Goal: Browse casually: Explore the website without a specific task or goal

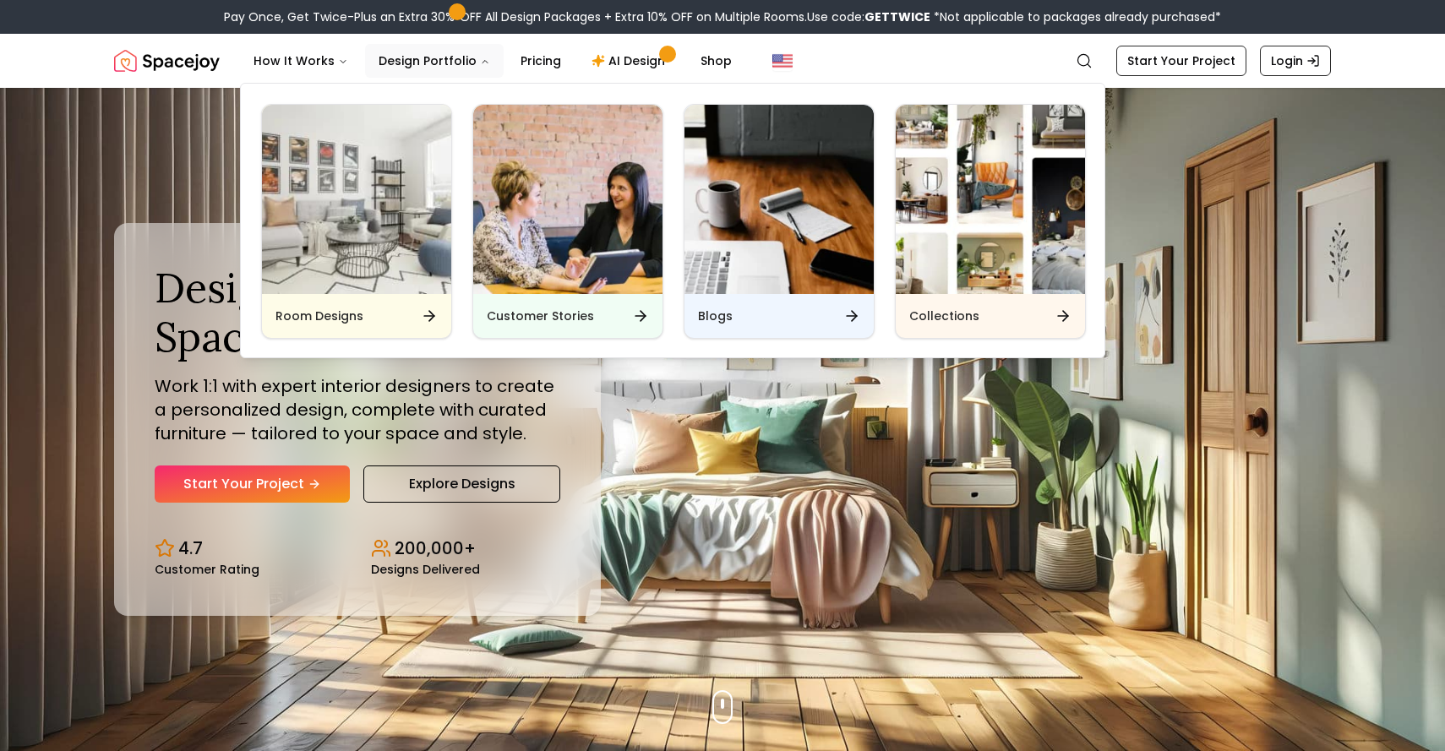
click at [397, 154] on img "Main" at bounding box center [356, 199] width 189 height 189
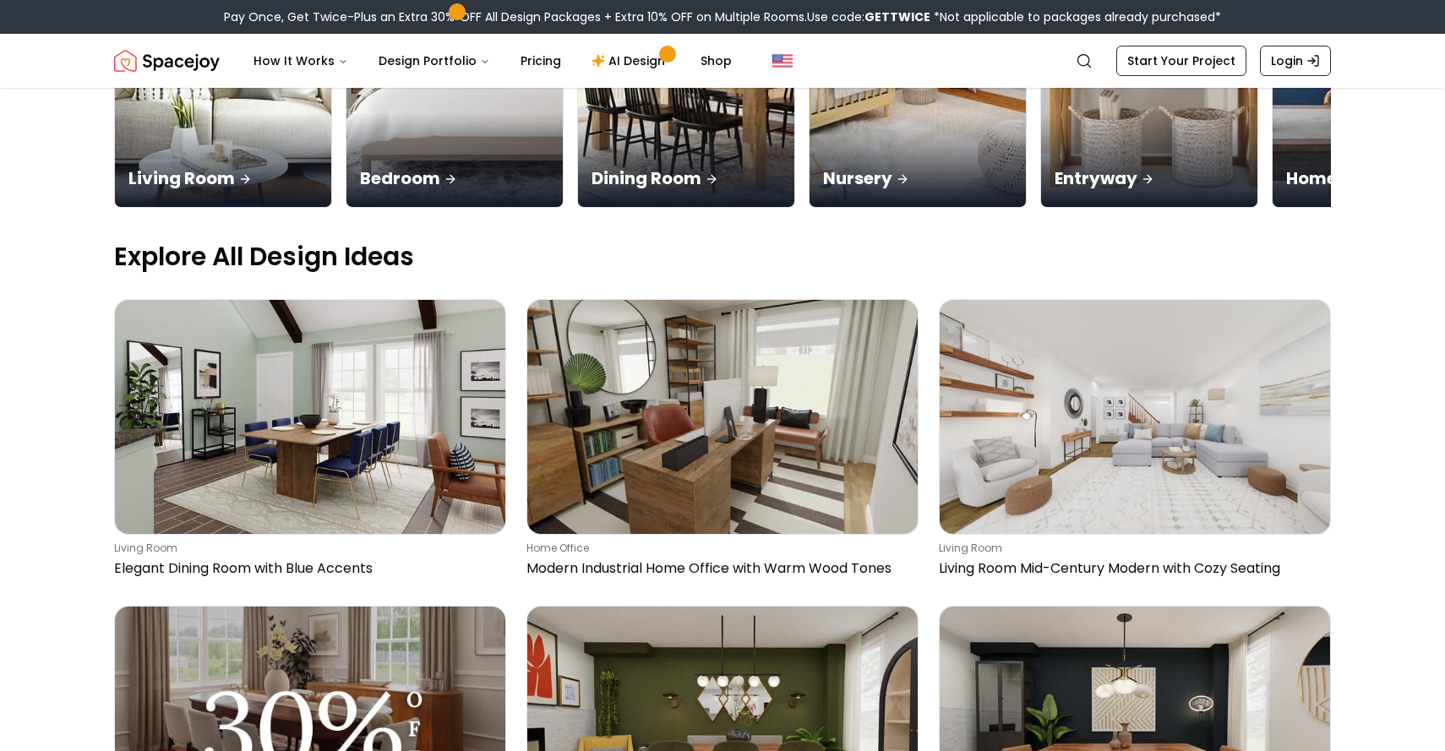
scroll to position [428, 0]
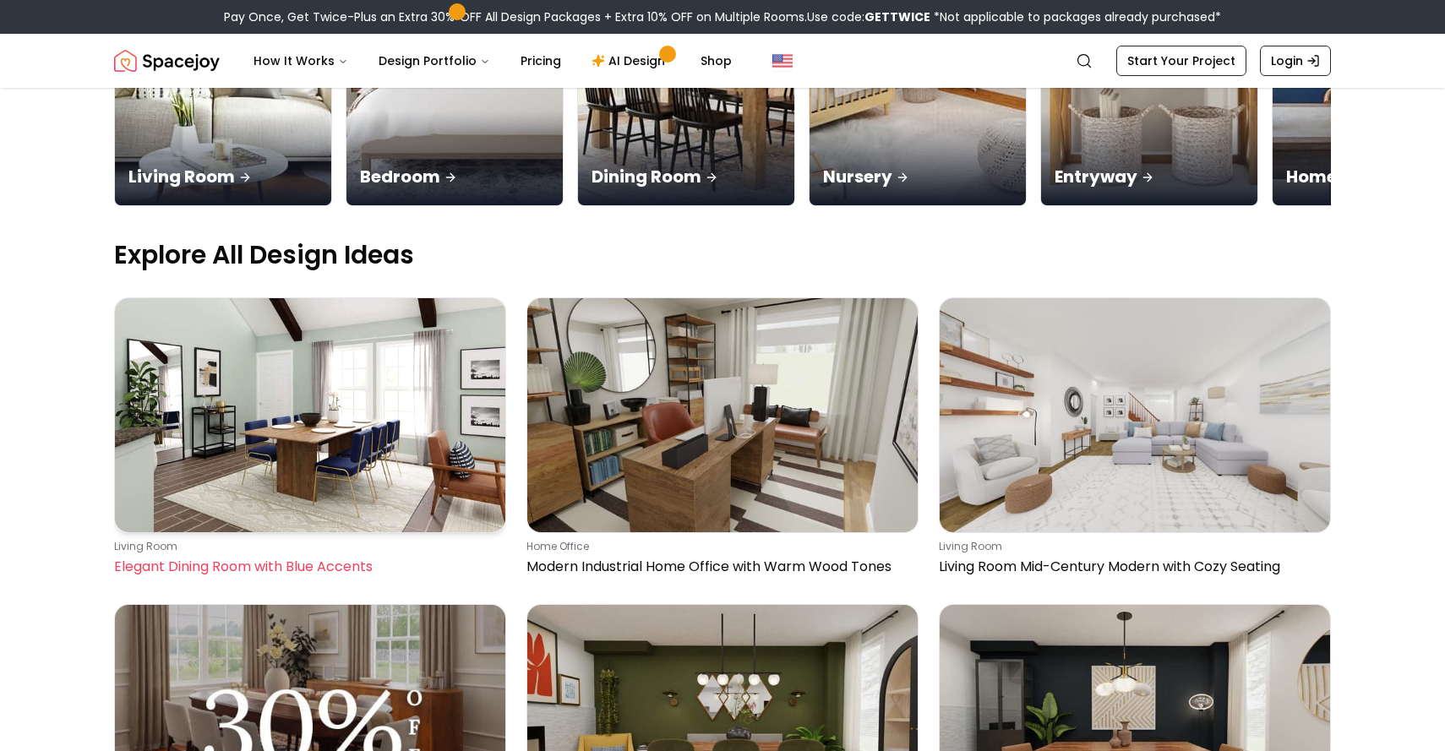
click at [196, 384] on img at bounding box center [310, 415] width 390 height 234
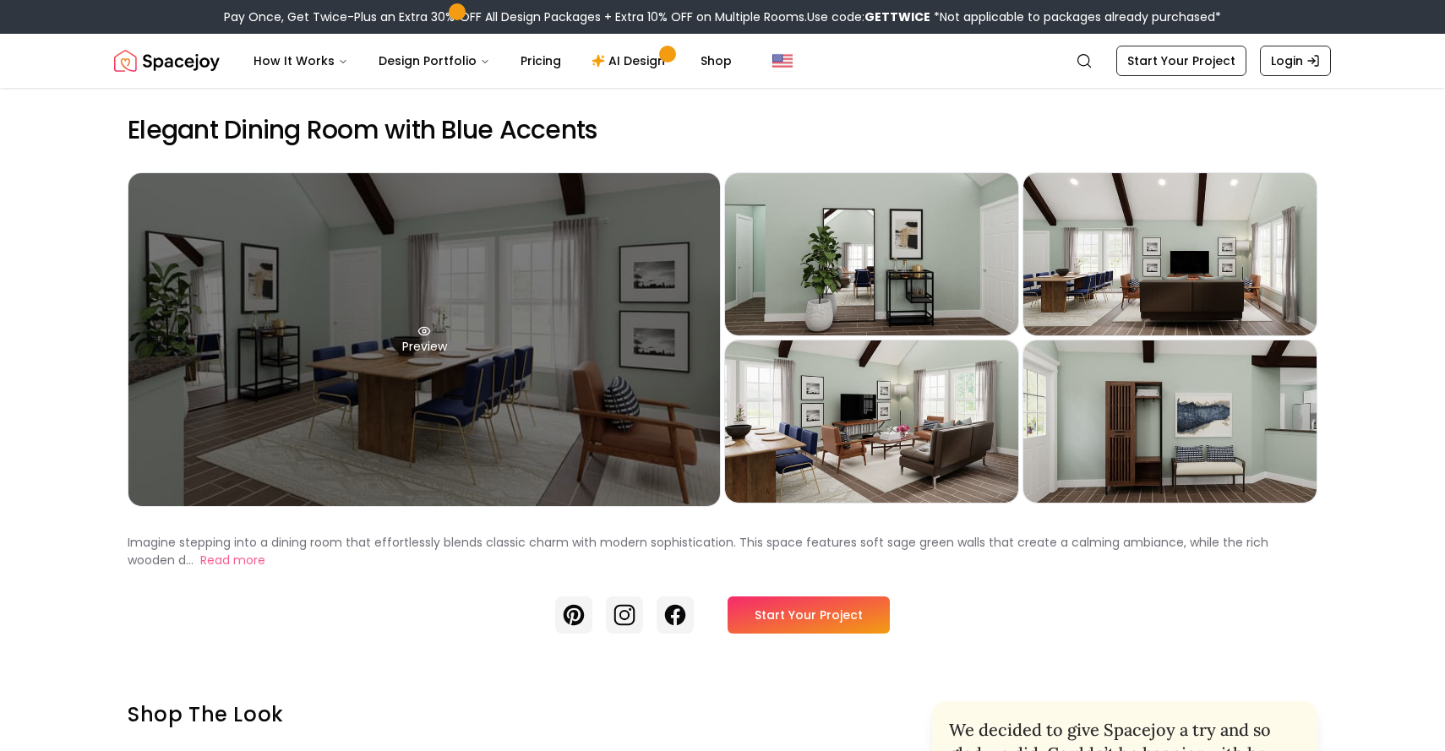
click at [423, 332] on circle at bounding box center [424, 331] width 3 height 3
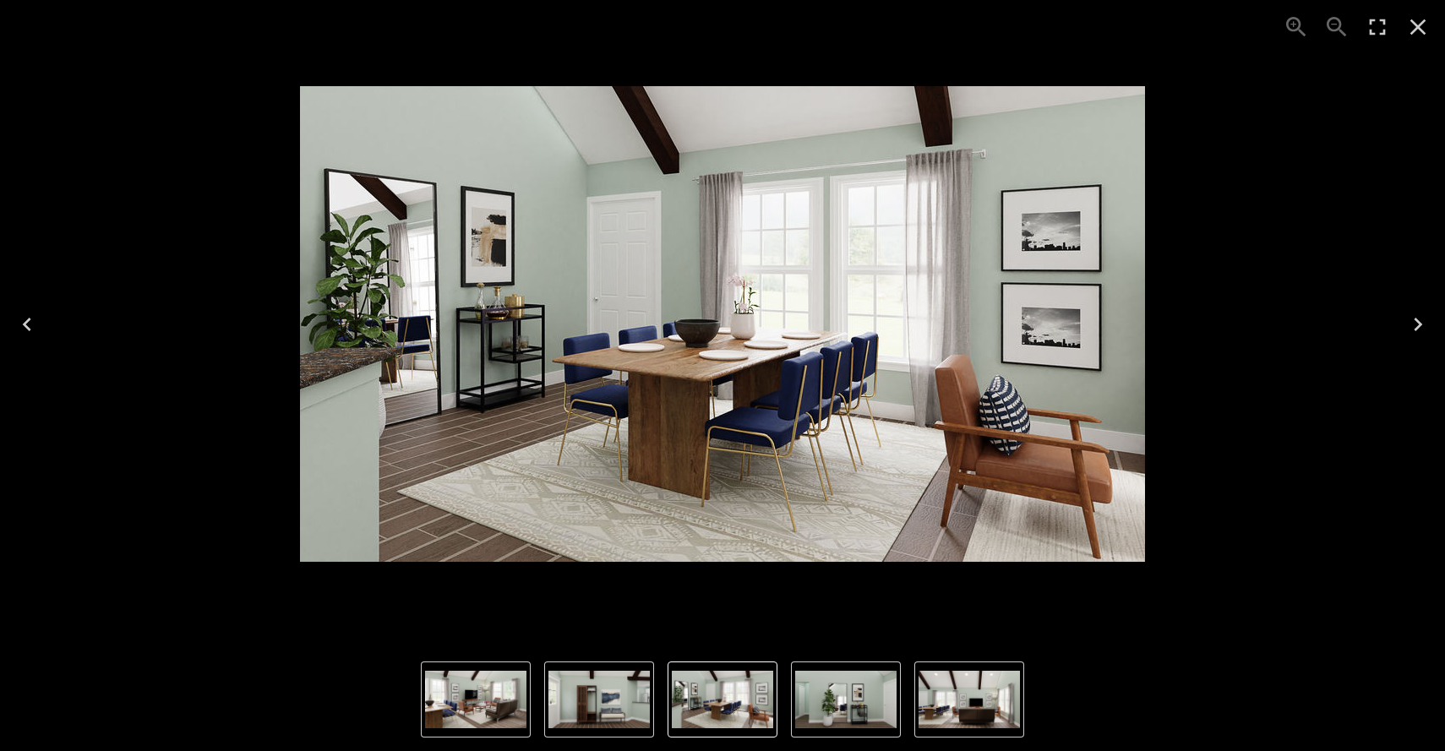
click at [1423, 324] on icon "Next" at bounding box center [1418, 324] width 27 height 27
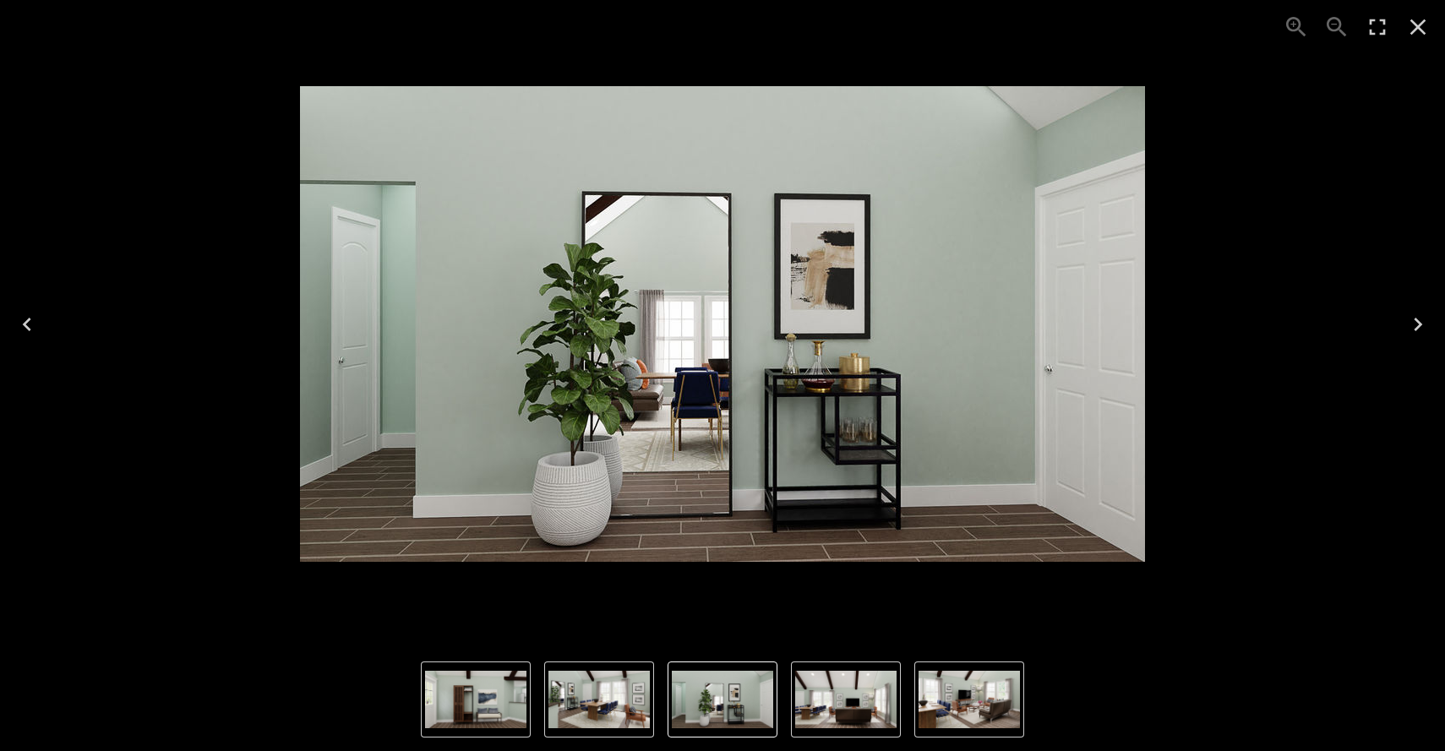
click at [1423, 324] on icon "Next" at bounding box center [1418, 324] width 27 height 27
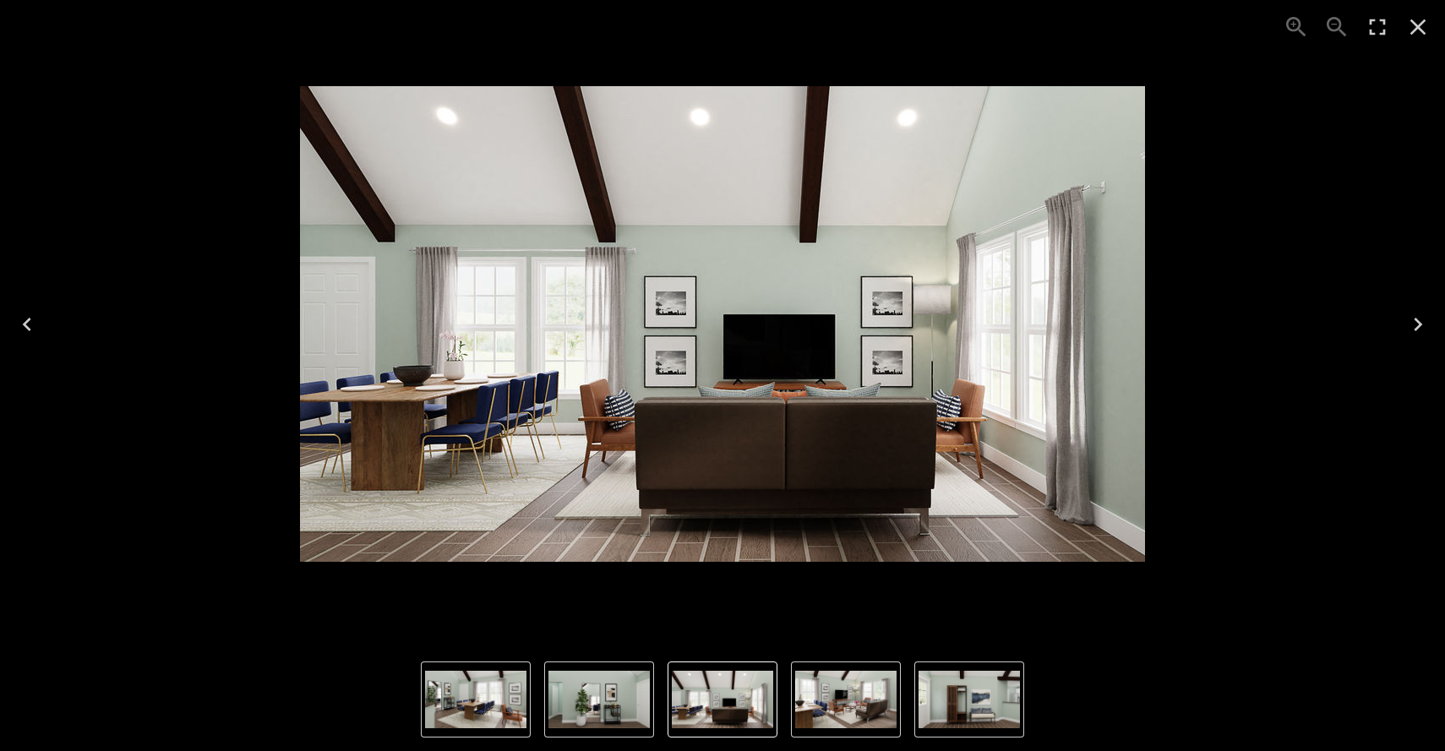
click at [1423, 324] on icon "Next" at bounding box center [1418, 324] width 27 height 27
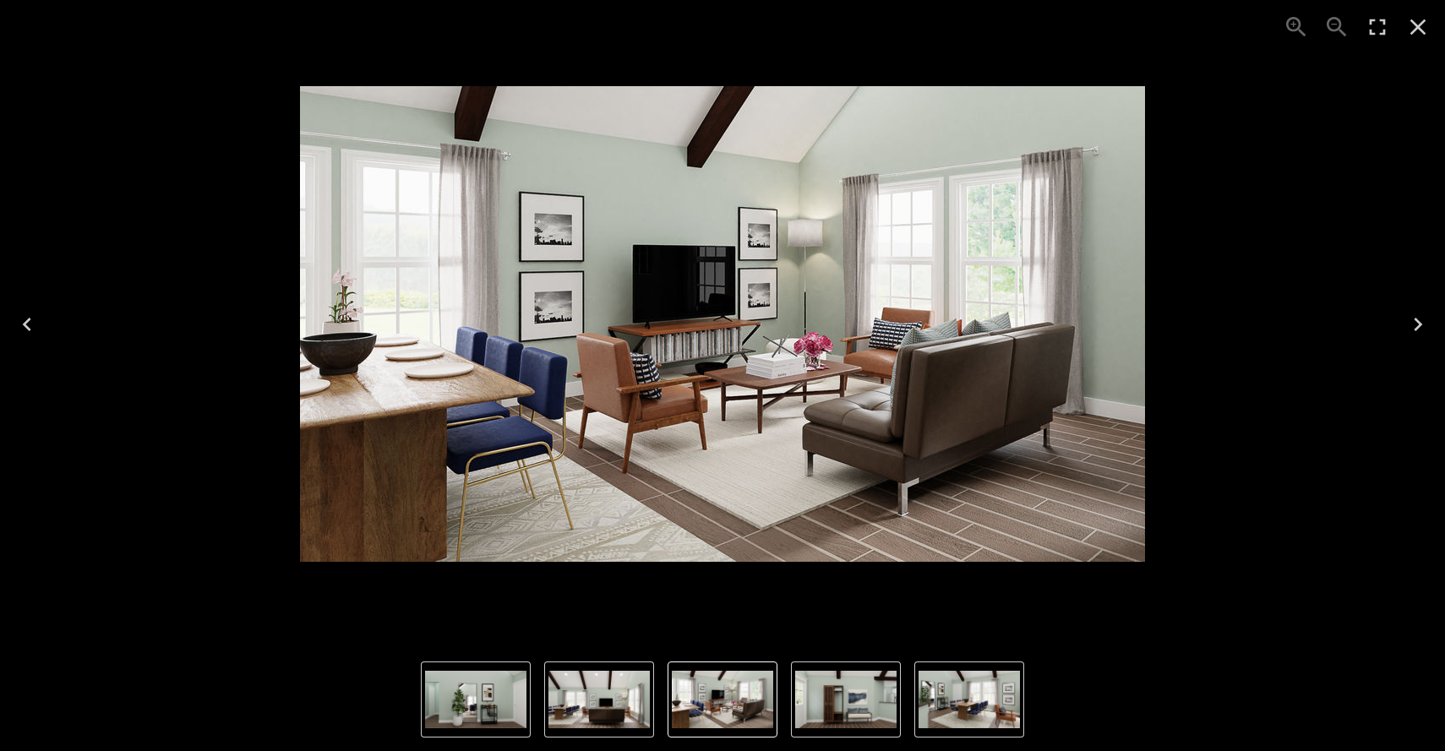
click at [1423, 324] on icon "Next" at bounding box center [1418, 324] width 27 height 27
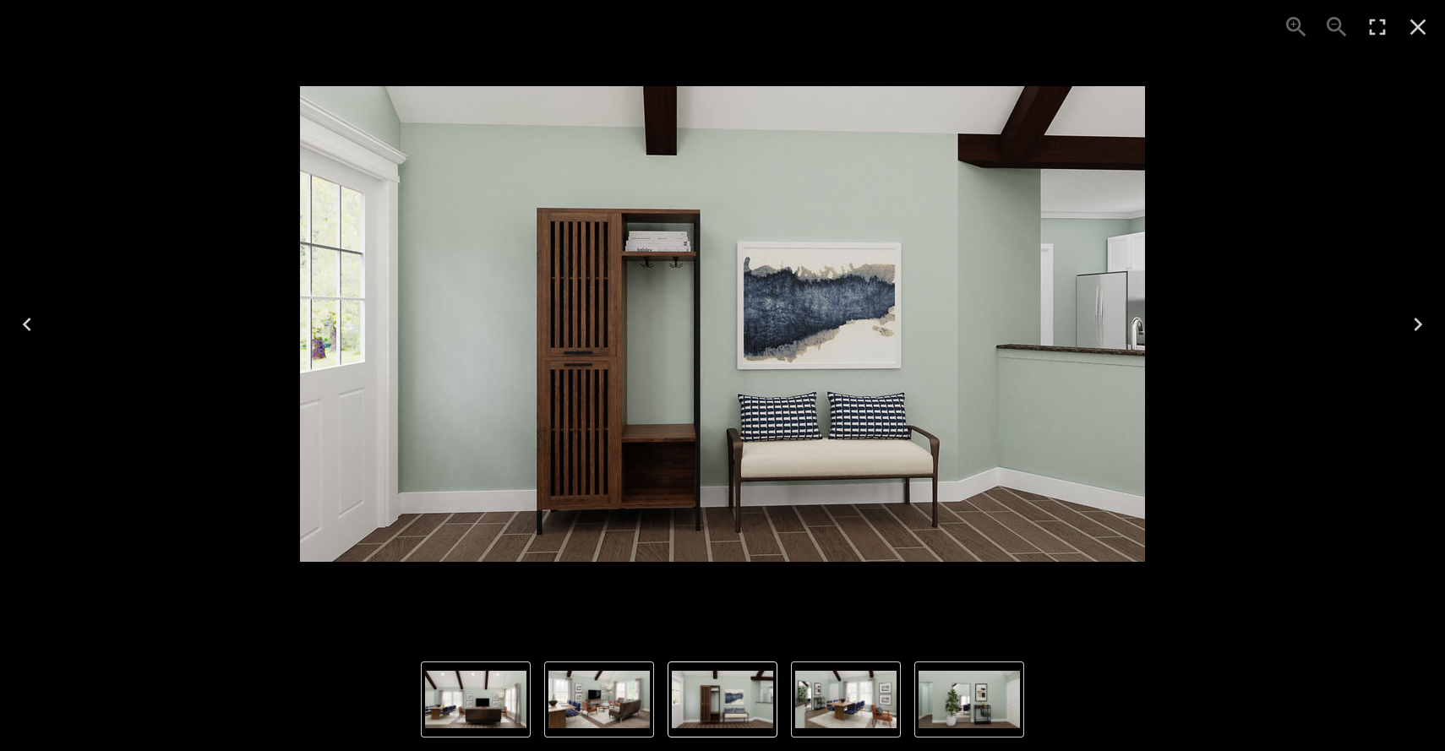
click at [1417, 35] on icon "Close" at bounding box center [1418, 27] width 27 height 27
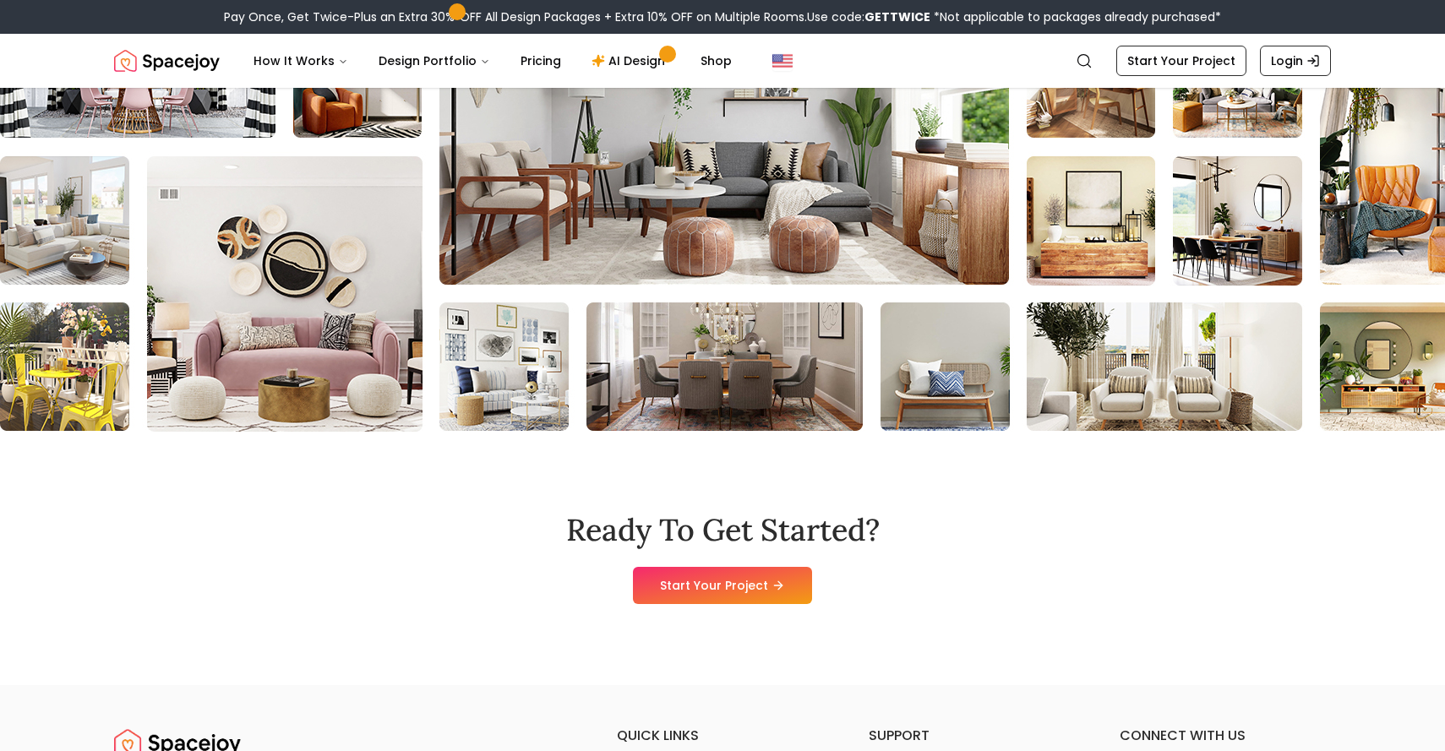
scroll to position [7283, 0]
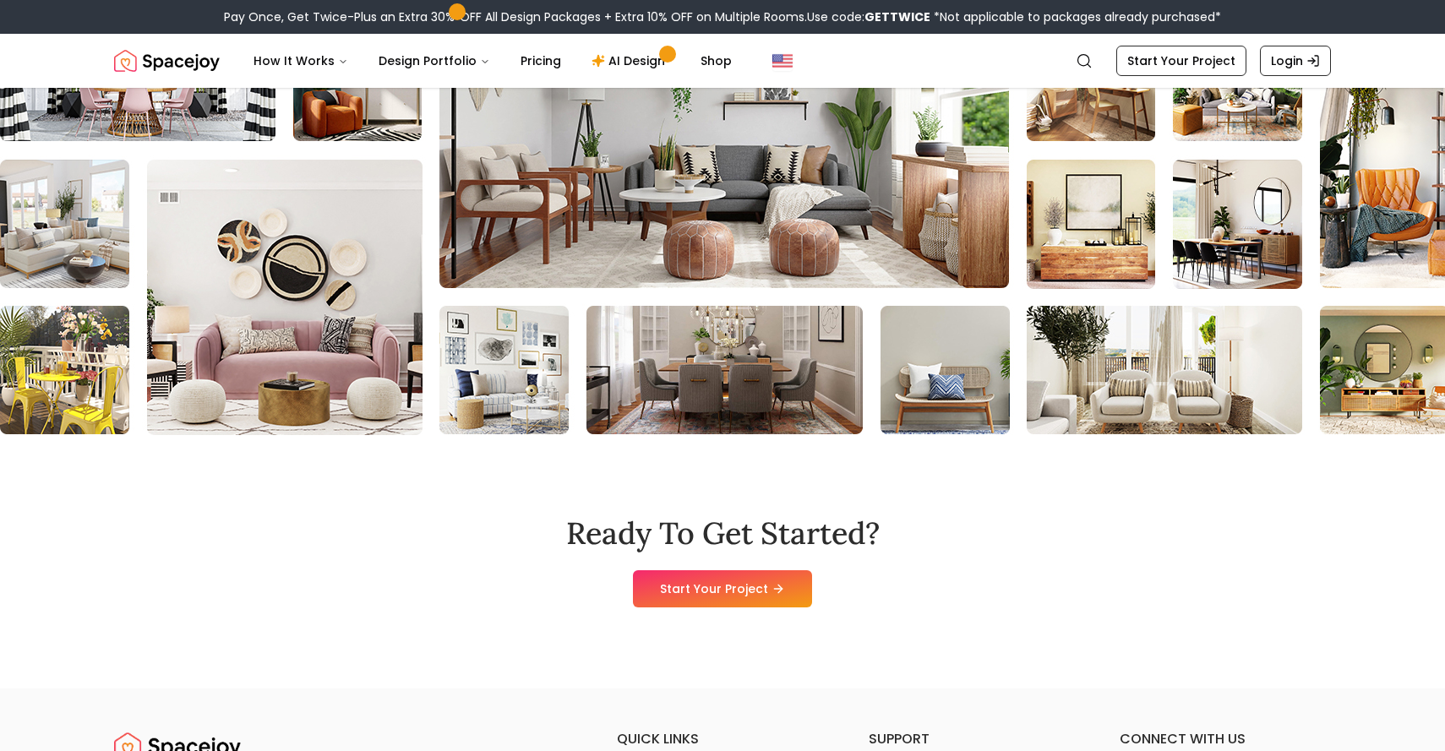
click at [1046, 435] on img at bounding box center [1311, 224] width 2622 height 423
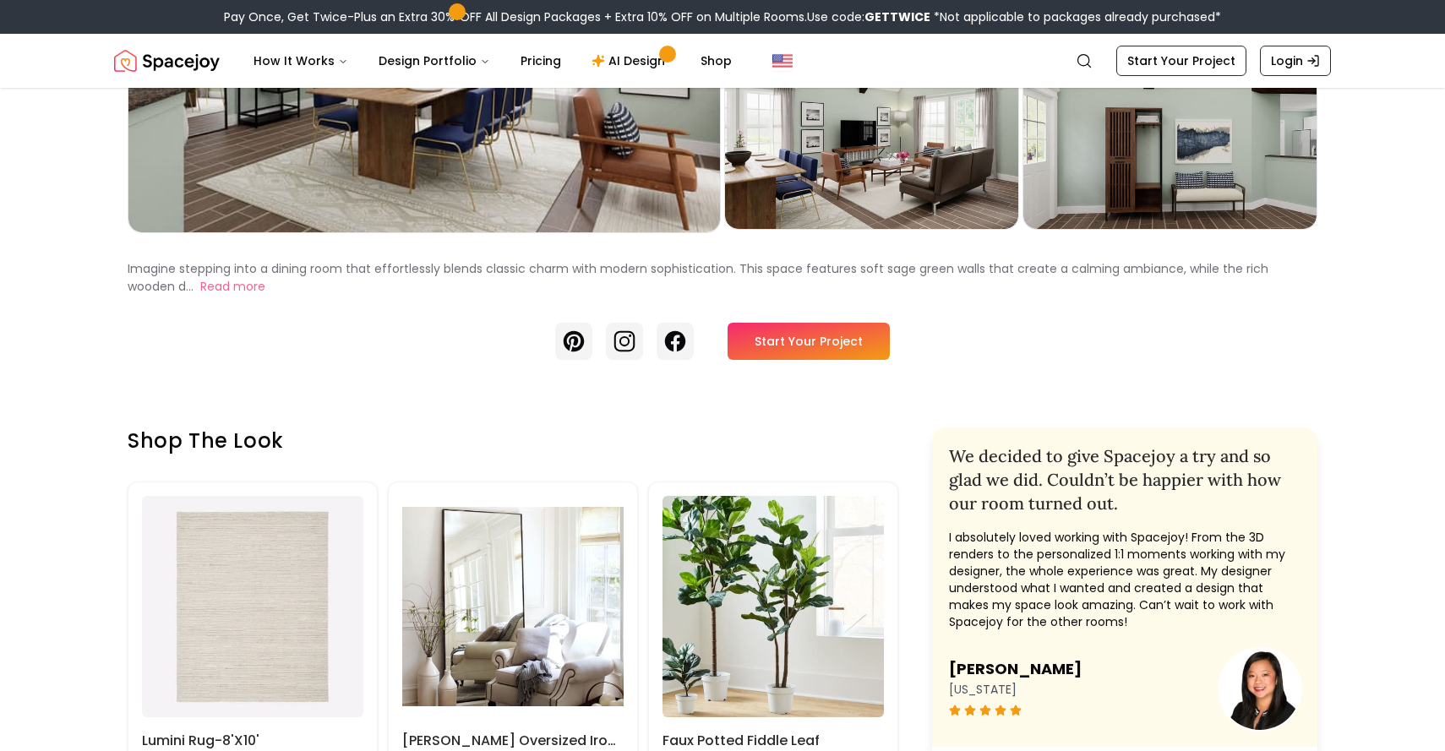
scroll to position [0, 0]
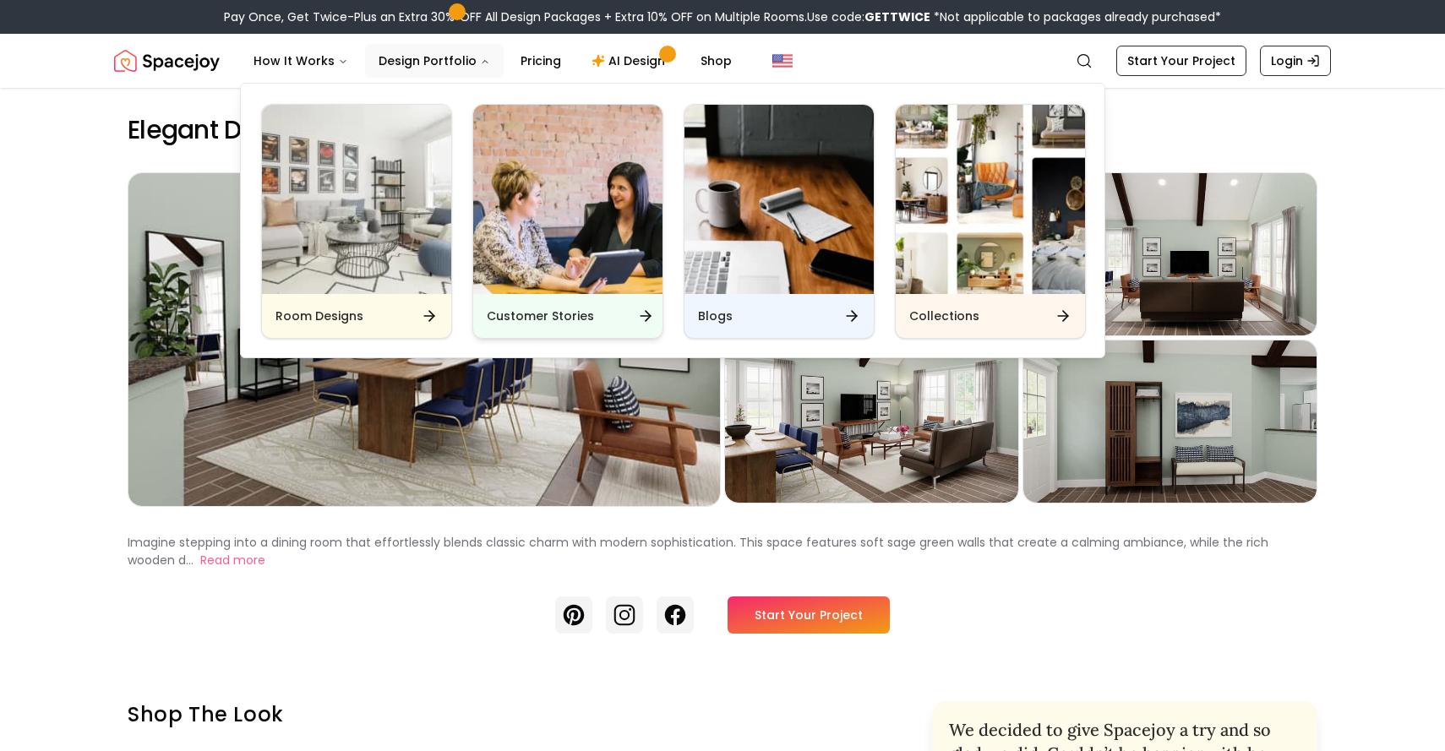
click at [525, 147] on img "Main" at bounding box center [567, 199] width 189 height 189
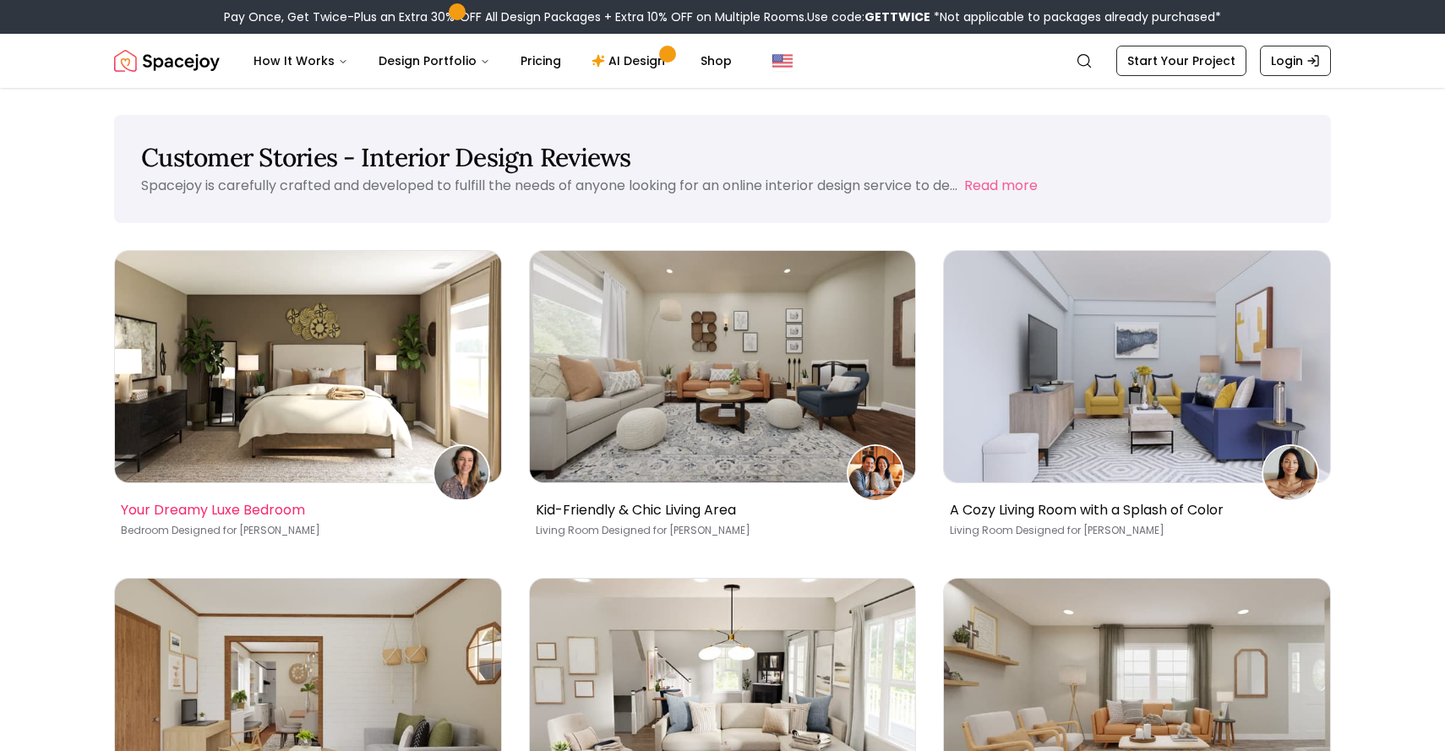
click at [374, 368] on img at bounding box center [308, 367] width 386 height 232
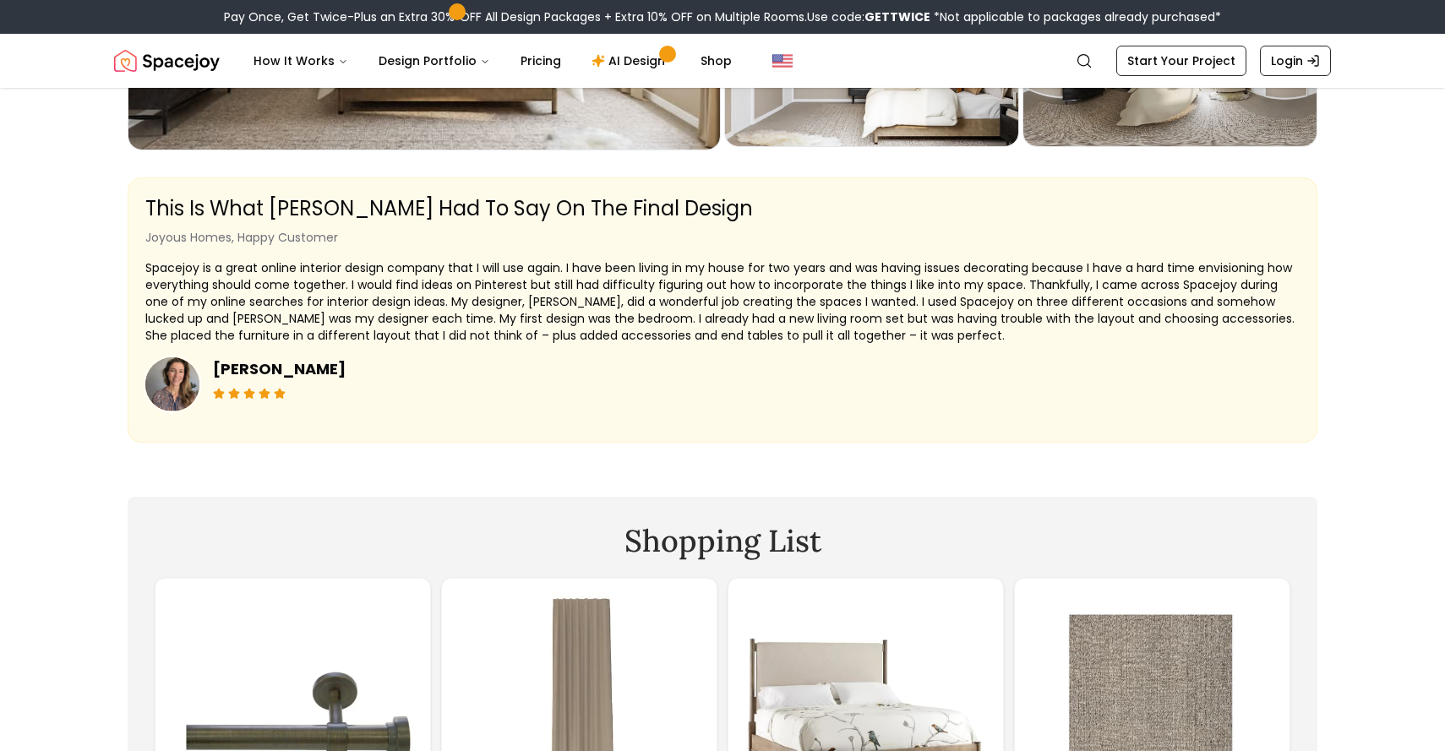
scroll to position [2087, 0]
